Goal: Information Seeking & Learning: Learn about a topic

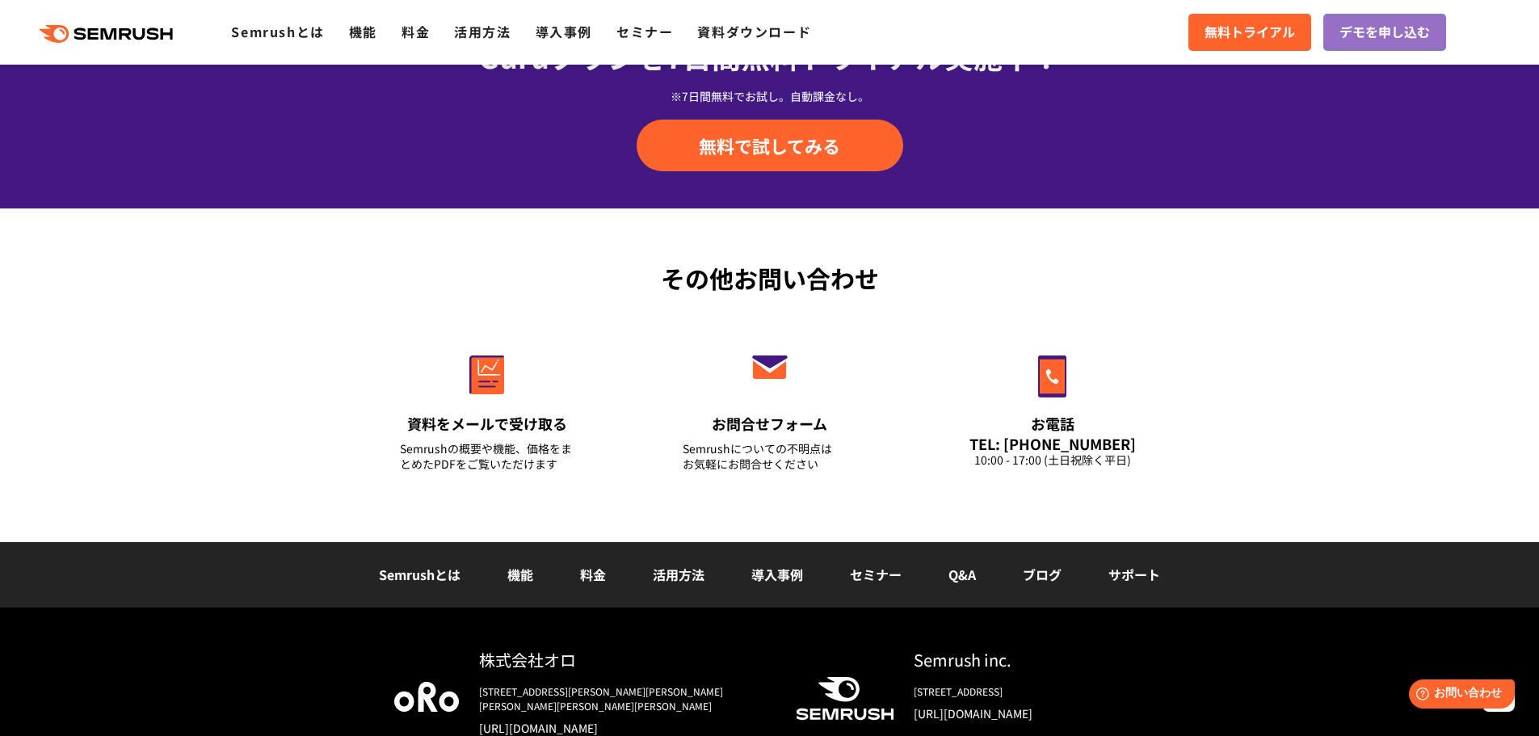
scroll to position [5653, 0]
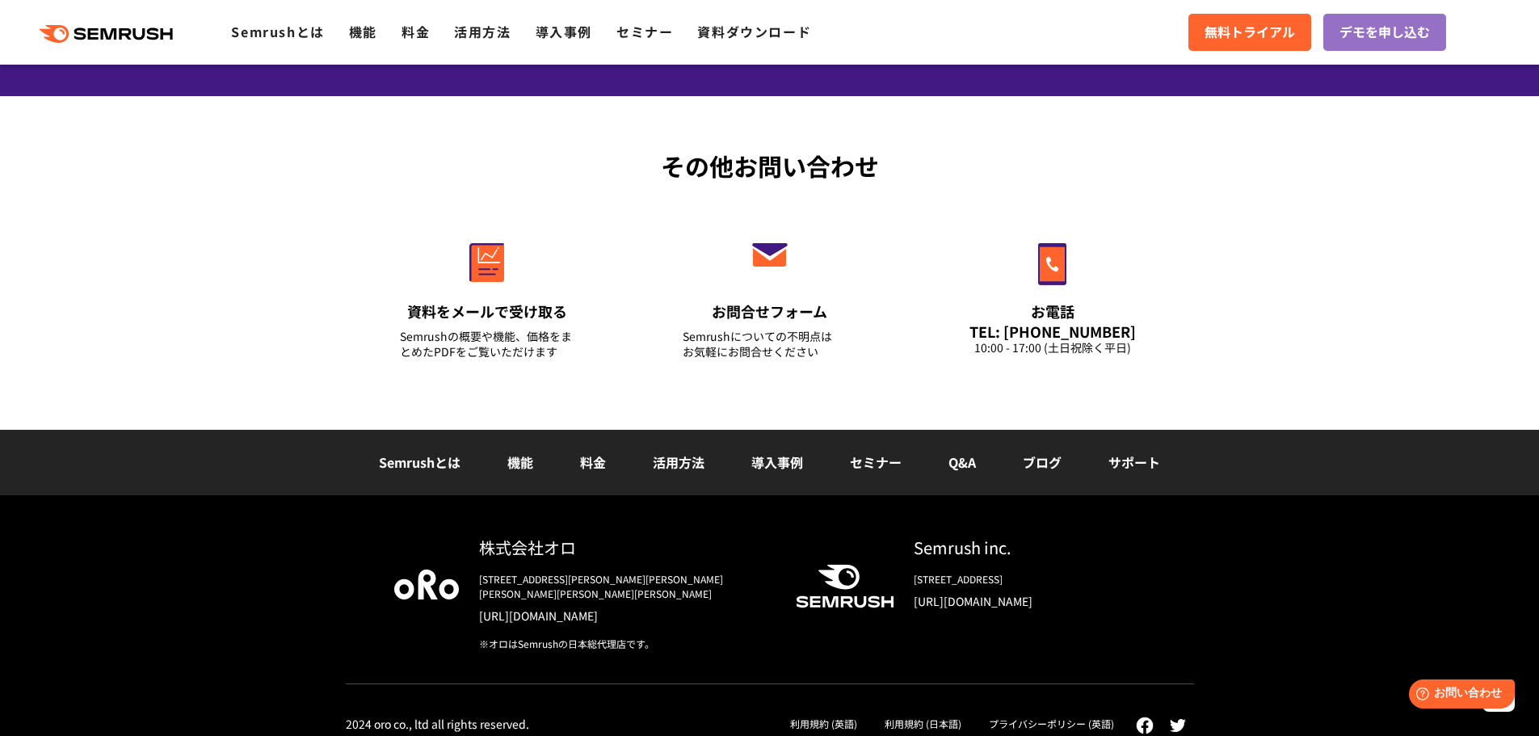
click at [431, 461] on link "Semrushとは" at bounding box center [420, 461] width 82 height 19
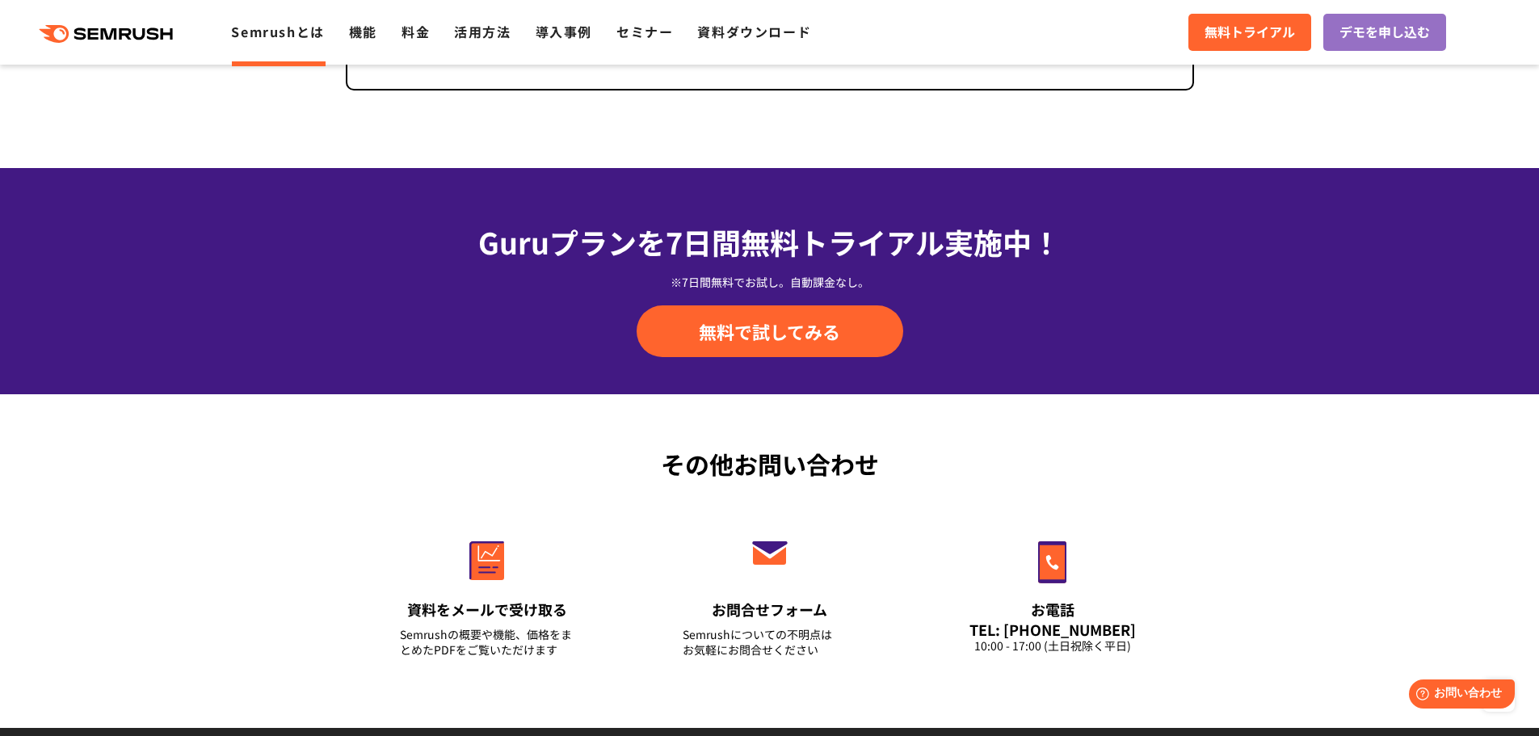
scroll to position [3882, 0]
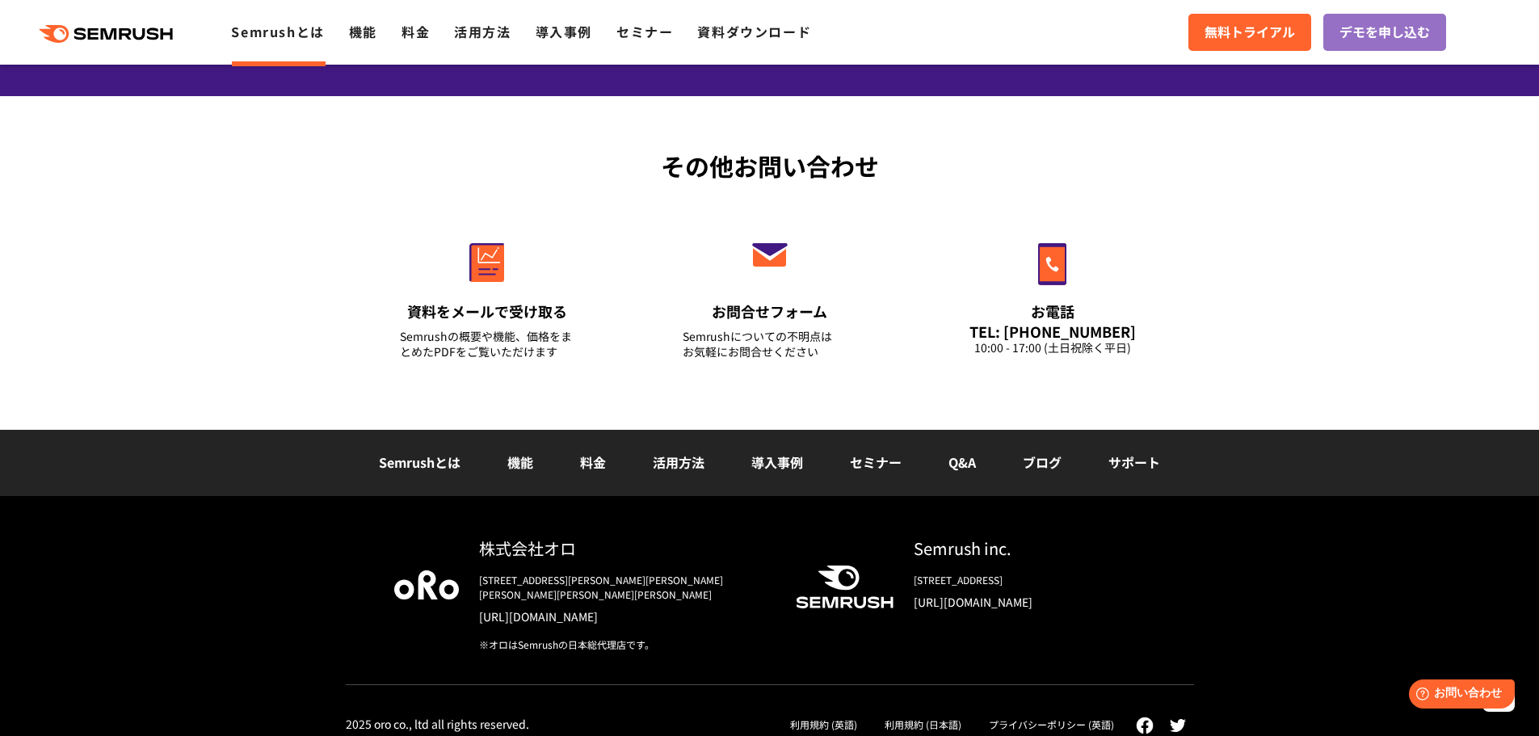
click at [537, 546] on div "株式会社オロ" at bounding box center [624, 547] width 291 height 23
click at [556, 608] on link "[URL][DOMAIN_NAME]" at bounding box center [624, 616] width 291 height 16
